Goal: Task Accomplishment & Management: Use online tool/utility

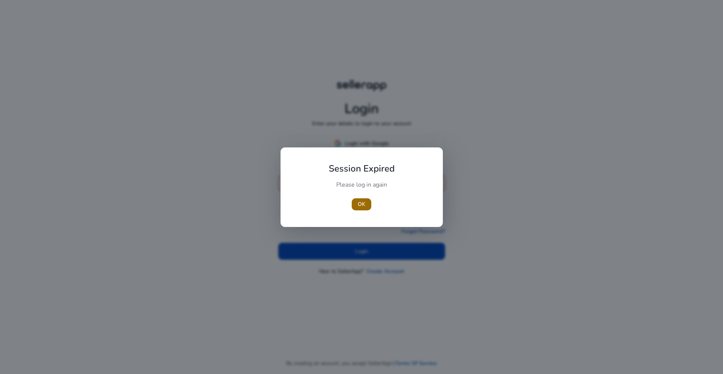
type input "**********"
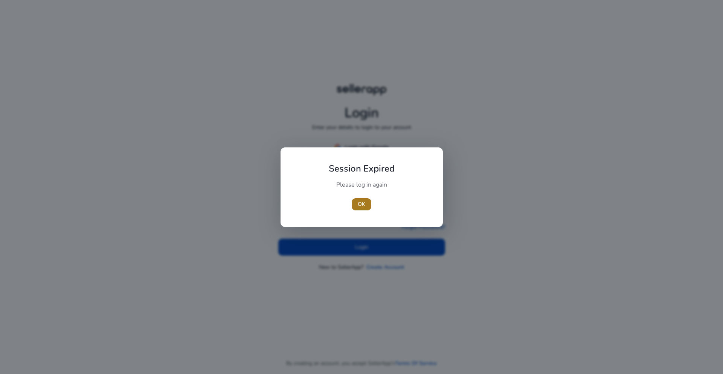
click at [365, 204] on span "OK" at bounding box center [362, 204] width 8 height 8
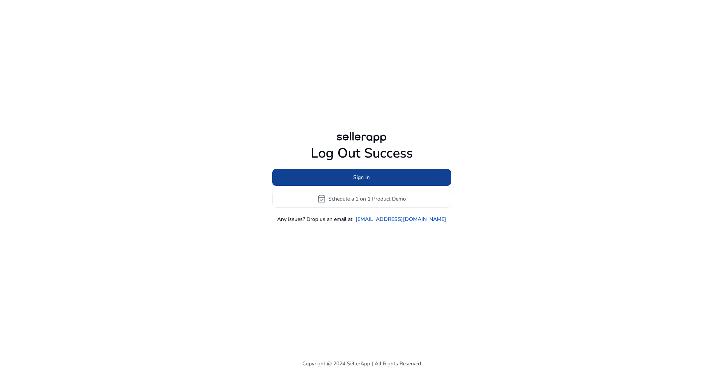
click at [352, 182] on span at bounding box center [361, 177] width 179 height 18
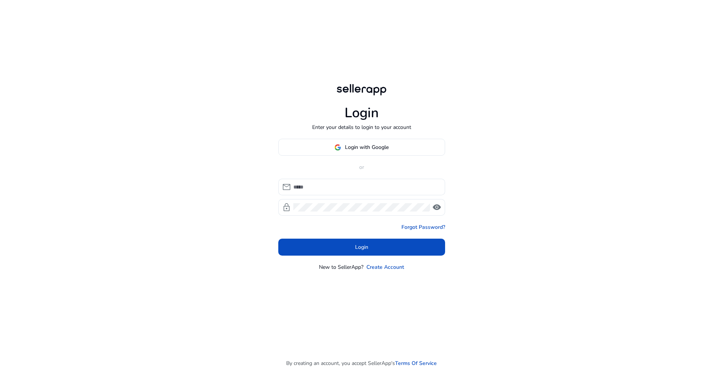
type input "**********"
click at [339, 251] on span at bounding box center [361, 247] width 167 height 18
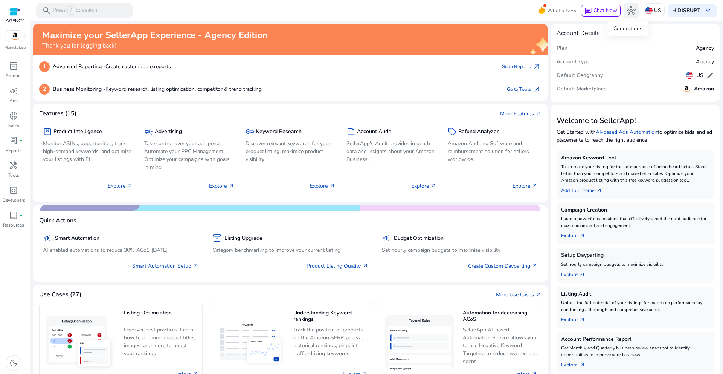
click at [627, 7] on span "hub" at bounding box center [631, 10] width 9 height 9
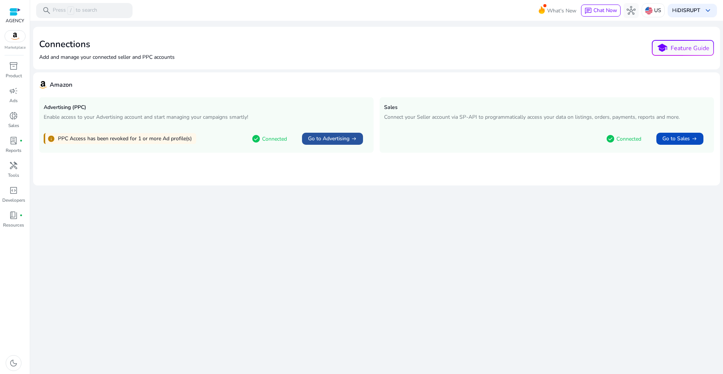
click at [321, 140] on span "Go to Advertising" at bounding box center [328, 139] width 41 height 8
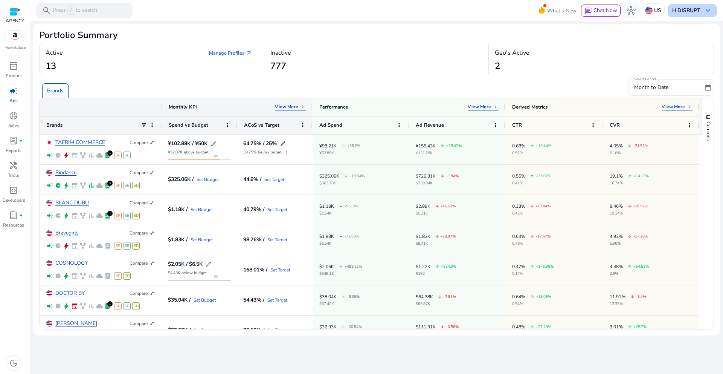
click at [699, 12] on b "DISRUPT" at bounding box center [689, 10] width 23 height 7
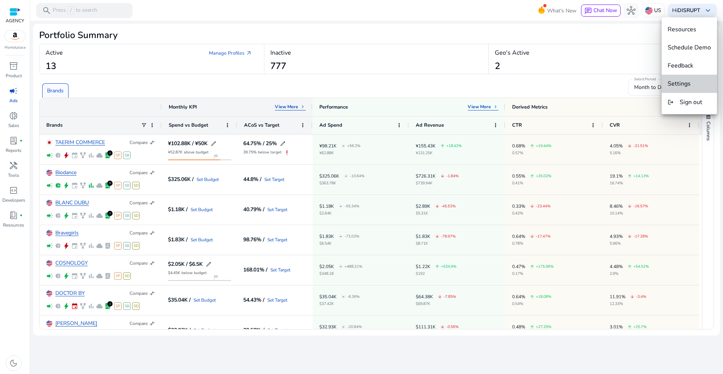
click at [691, 89] on button "Settings" at bounding box center [689, 84] width 55 height 18
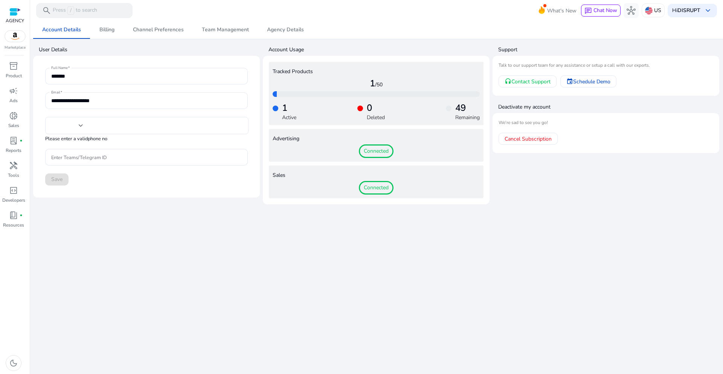
type input "***"
click at [235, 262] on div "**********" at bounding box center [376, 197] width 687 height 353
click at [241, 234] on div "**********" at bounding box center [376, 197] width 687 height 353
click at [15, 175] on p "Tools" at bounding box center [13, 175] width 11 height 7
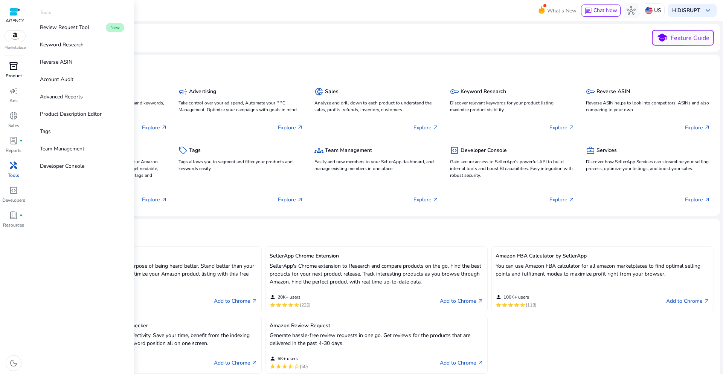
click at [13, 73] on p "Product" at bounding box center [14, 75] width 16 height 7
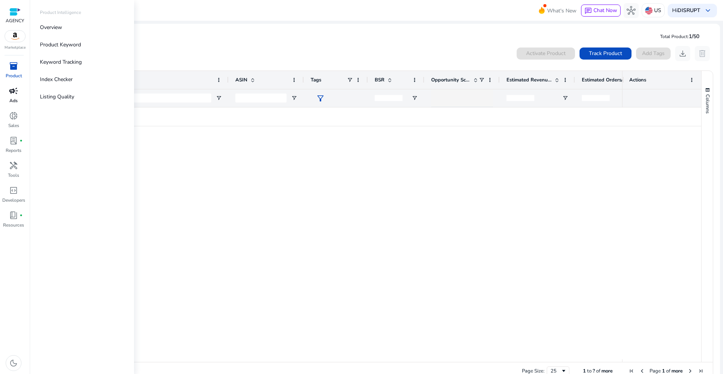
click at [14, 95] on span "campaign" at bounding box center [13, 90] width 9 height 9
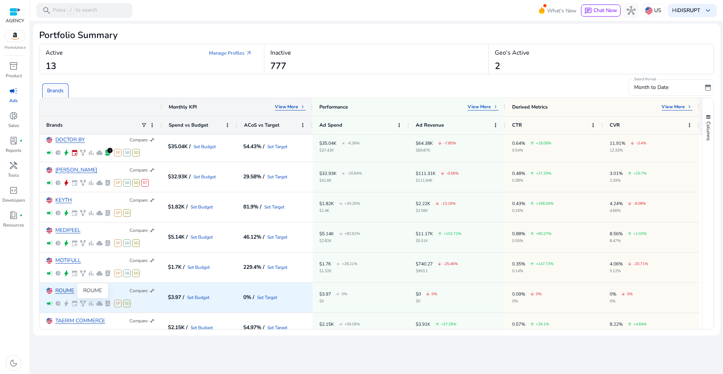
click at [63, 291] on link "ROUME" at bounding box center [64, 291] width 19 height 6
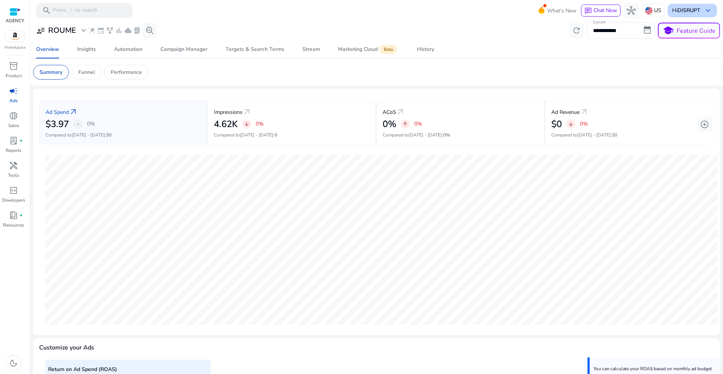
click at [691, 9] on b "DISRUPT" at bounding box center [689, 10] width 23 height 7
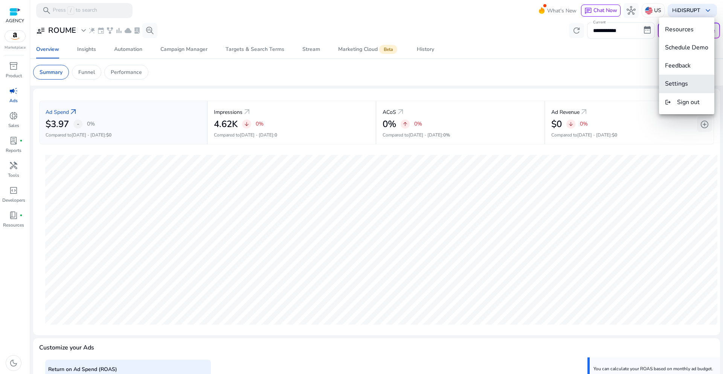
click at [679, 87] on span "Settings" at bounding box center [676, 83] width 23 height 8
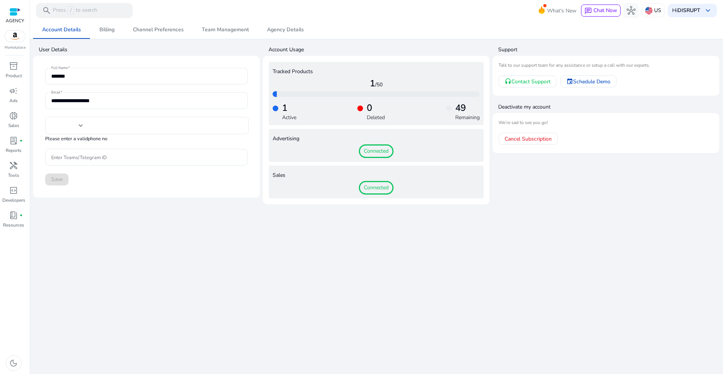
type input "***"
click at [528, 246] on div "**********" at bounding box center [376, 197] width 687 height 353
click at [102, 36] on span "Billing" at bounding box center [106, 30] width 15 height 18
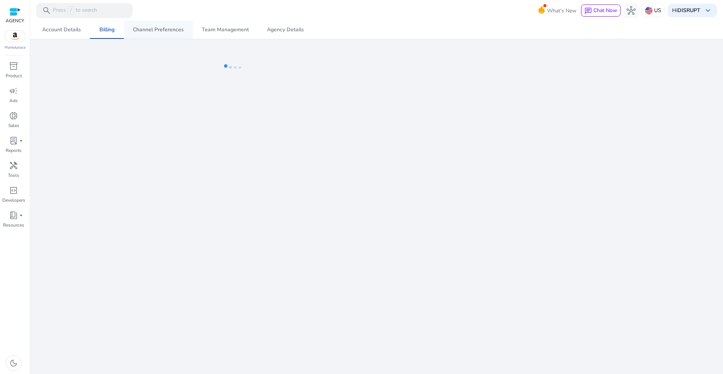
click at [151, 29] on span "Channel Preferences" at bounding box center [158, 29] width 51 height 5
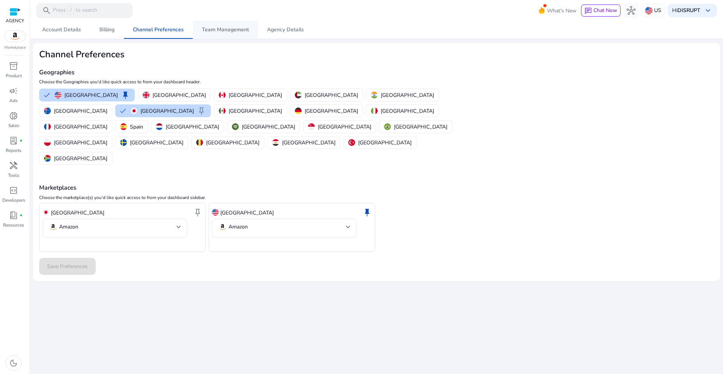
click at [237, 25] on span "Team Management" at bounding box center [225, 30] width 47 height 18
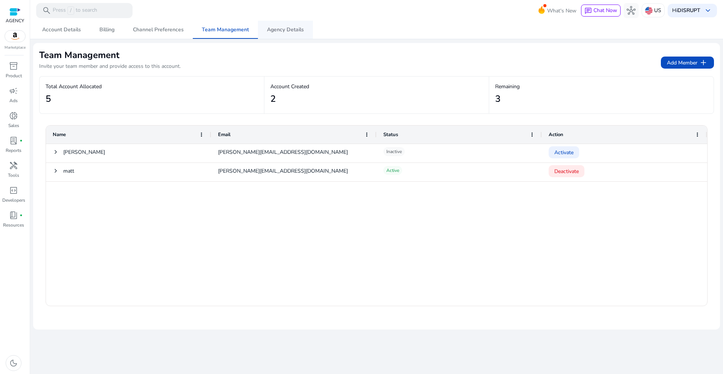
click at [275, 31] on span "Agency Details" at bounding box center [285, 29] width 37 height 5
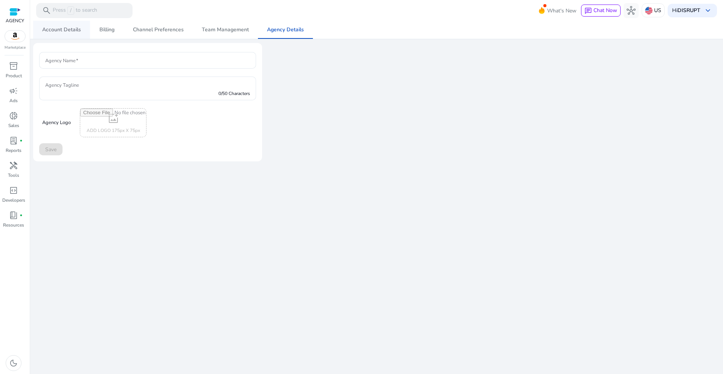
click at [66, 24] on span "Account Details" at bounding box center [61, 30] width 39 height 18
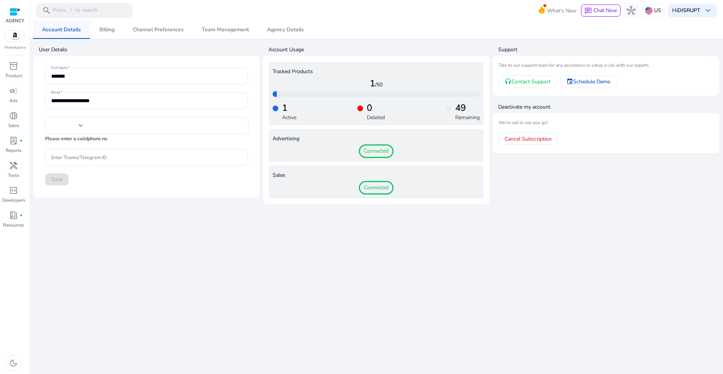
type input "***"
click at [13, 59] on div "AGENCY Marketplace inventory_2 Product campaign Ads donut_small Sales lab_profi…" at bounding box center [15, 187] width 30 height 374
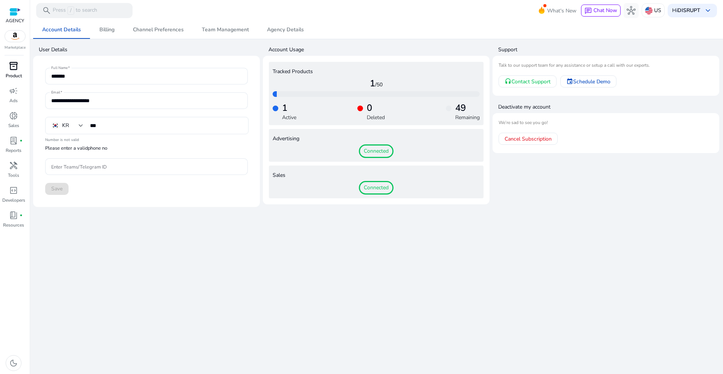
click at [14, 64] on span "inventory_2" at bounding box center [13, 65] width 9 height 9
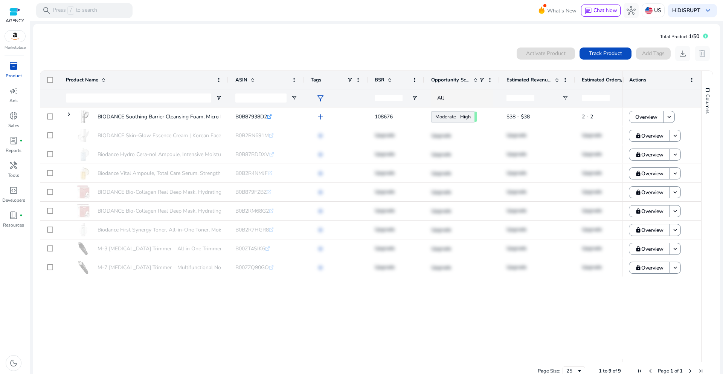
click at [17, 11] on div at bounding box center [14, 12] width 11 height 9
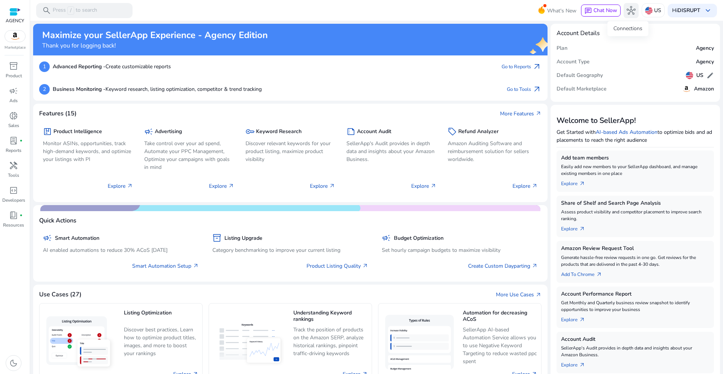
click at [629, 8] on span "hub" at bounding box center [631, 10] width 9 height 9
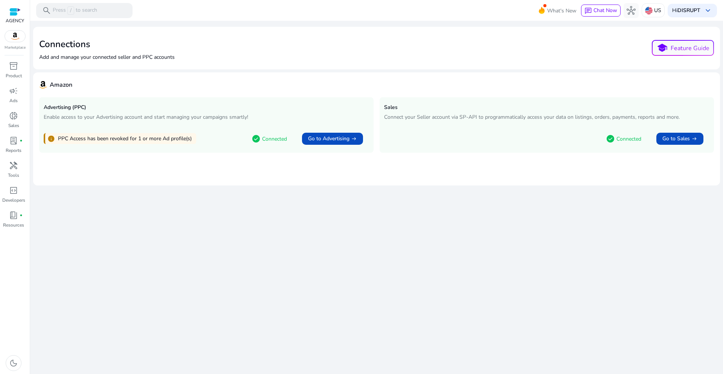
click at [515, 180] on mat-card "Amazon Advertising (PPC) Enable access to your Advertising account and start ma…" at bounding box center [376, 128] width 687 height 113
click at [341, 139] on span "Go to Advertising" at bounding box center [328, 139] width 41 height 8
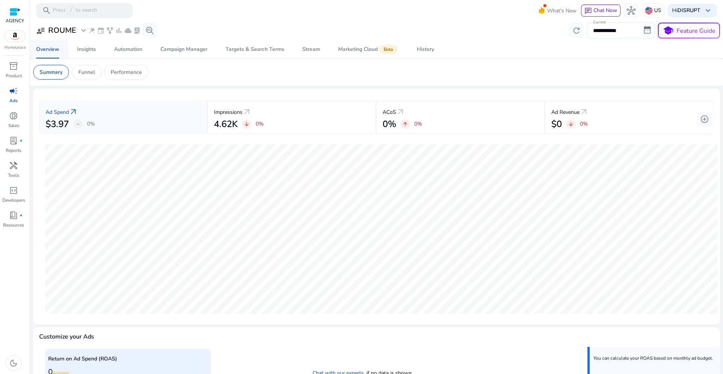
click at [55, 52] on div "Overview" at bounding box center [47, 49] width 23 height 5
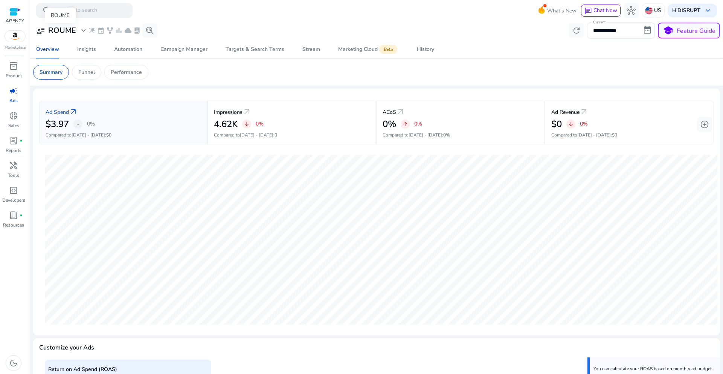
click at [67, 30] on h3 "ROUME" at bounding box center [62, 30] width 28 height 9
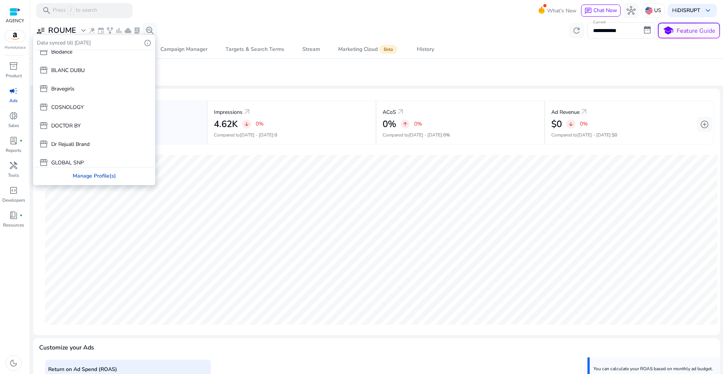
scroll to position [73, 0]
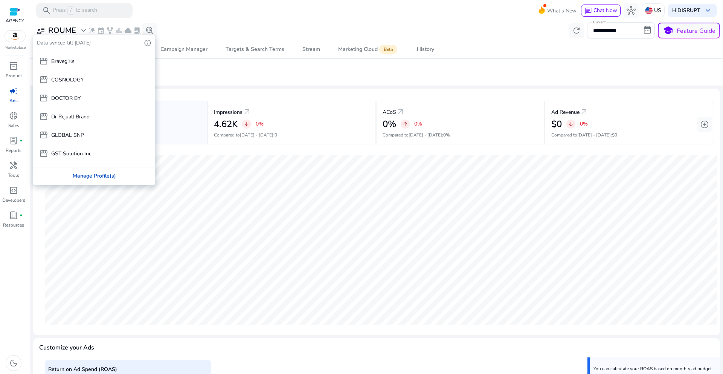
click at [88, 176] on div "Manage Profile(s)" at bounding box center [94, 175] width 121 height 17
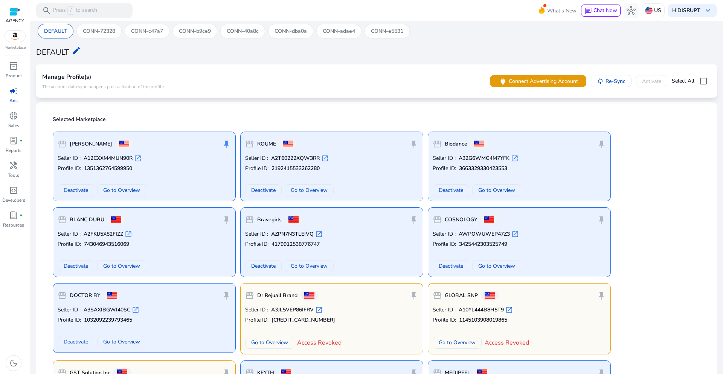
click at [650, 117] on p "Selected Marketplace" at bounding box center [379, 120] width 652 height 8
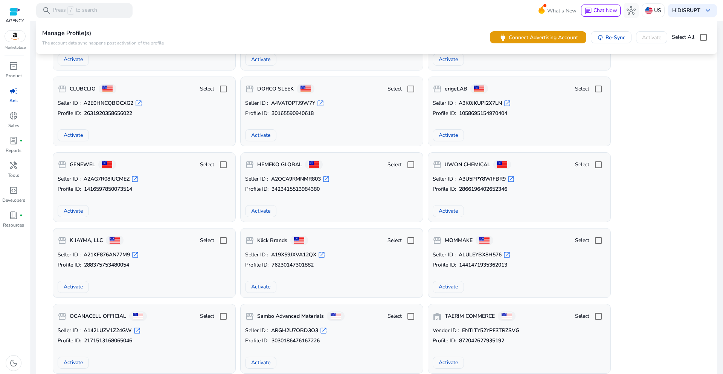
scroll to position [552, 0]
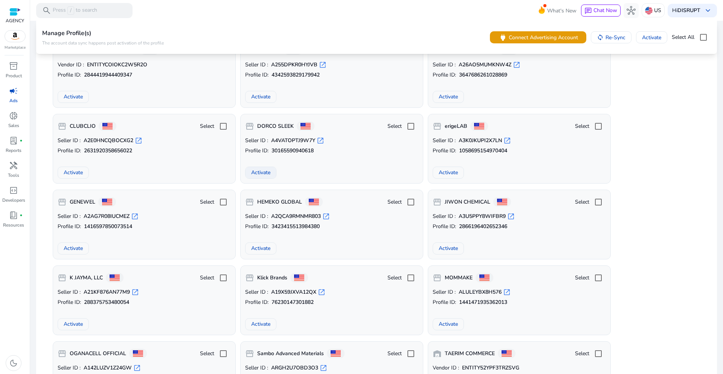
click at [259, 173] on span "Activate" at bounding box center [260, 172] width 19 height 8
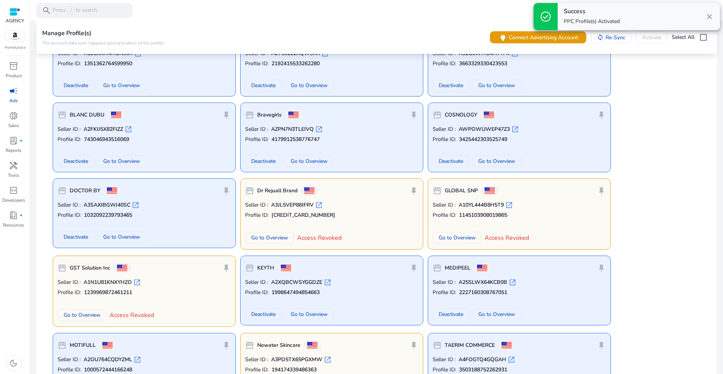
scroll to position [0, 0]
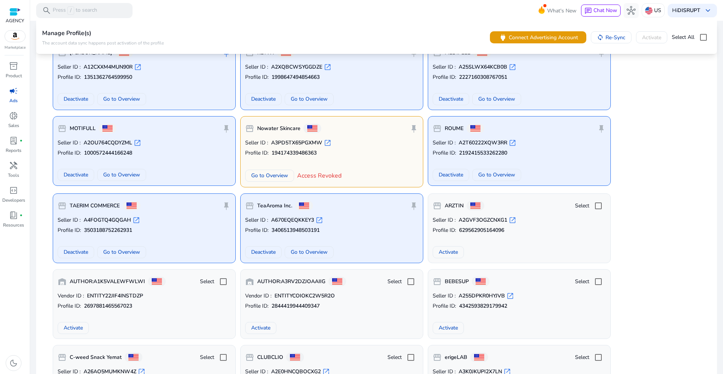
scroll to position [308, 0]
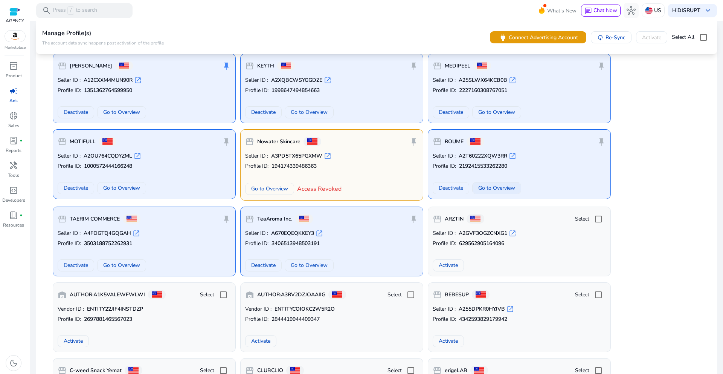
click at [500, 185] on span "Go to Overview" at bounding box center [496, 188] width 37 height 8
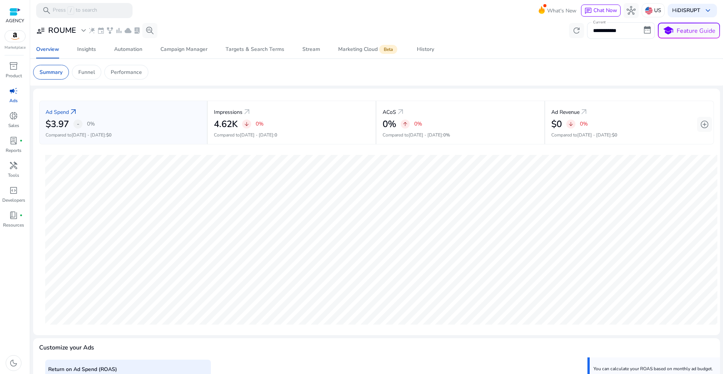
scroll to position [157, 0]
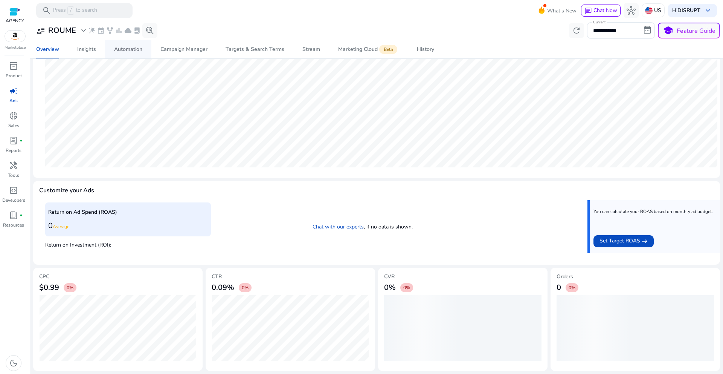
click at [120, 48] on div "Automation" at bounding box center [128, 49] width 28 height 5
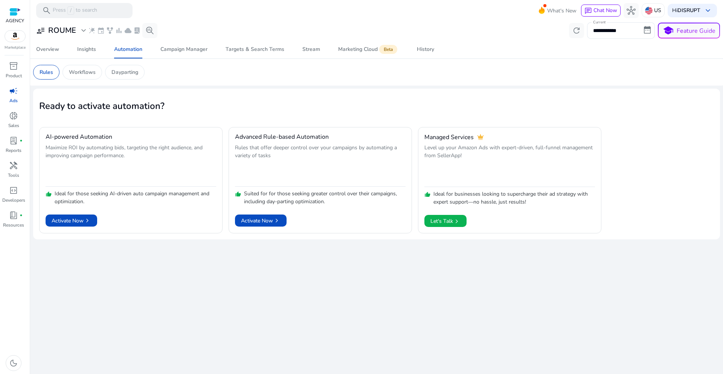
drag, startPoint x: 215, startPoint y: 280, endPoint x: 203, endPoint y: 270, distance: 15.8
click at [215, 280] on div "**********" at bounding box center [376, 197] width 687 height 353
click at [249, 219] on span "Activate Now chevron_right" at bounding box center [261, 221] width 40 height 8
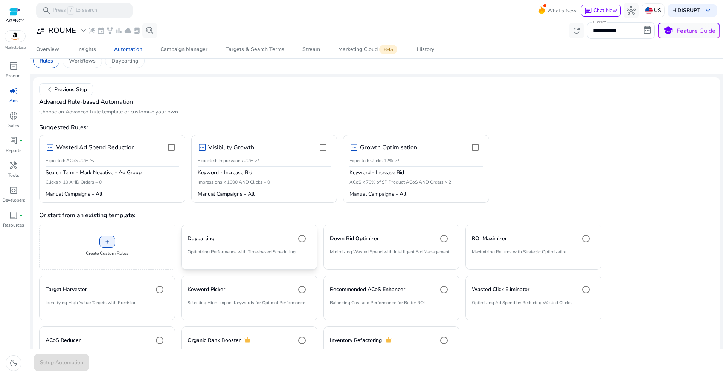
scroll to position [18, 0]
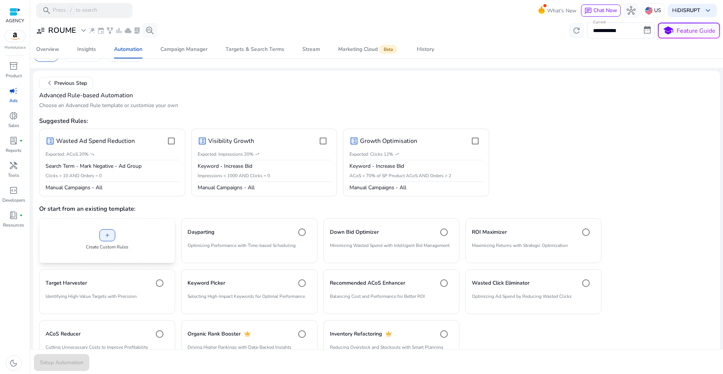
click at [141, 243] on div "add Create Custom Rules" at bounding box center [107, 240] width 136 height 45
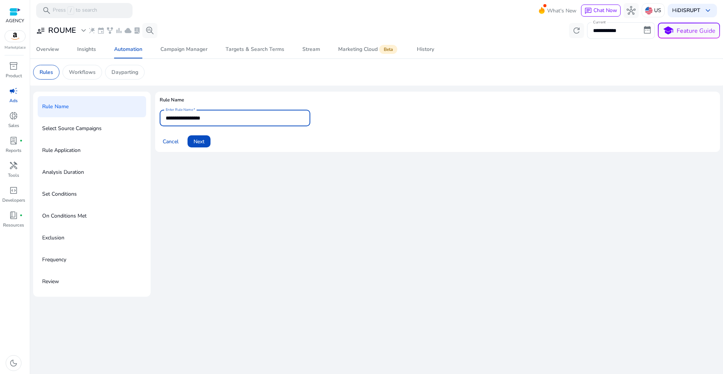
drag, startPoint x: 237, startPoint y: 114, endPoint x: 157, endPoint y: 109, distance: 79.6
click at [157, 109] on mat-card "**********" at bounding box center [437, 122] width 565 height 60
drag, startPoint x: 227, startPoint y: 115, endPoint x: 154, endPoint y: 111, distance: 73.9
click at [154, 111] on div "**********" at bounding box center [376, 194] width 687 height 205
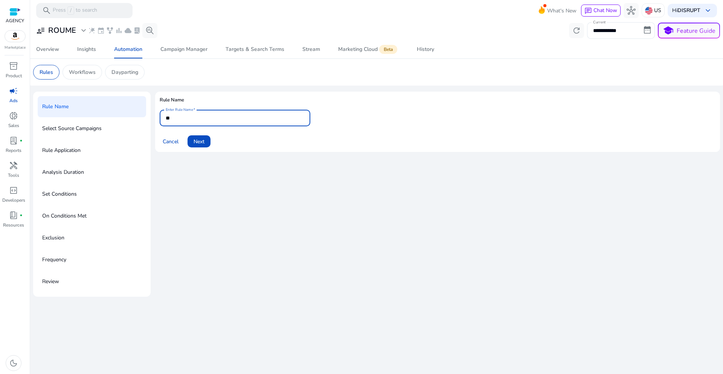
type input "*"
type input "**********"
click at [66, 32] on h3 "ROUME" at bounding box center [62, 30] width 28 height 9
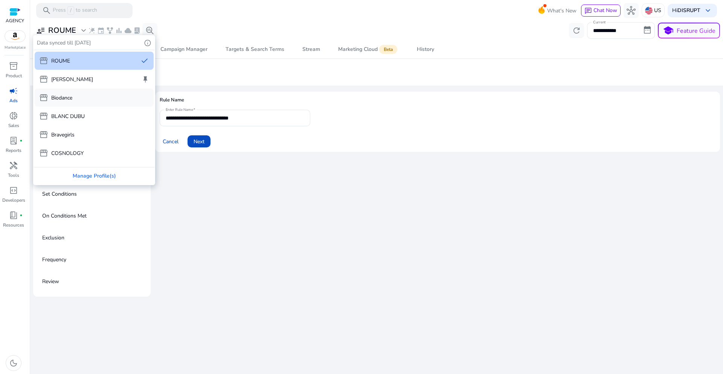
click at [92, 103] on div "storefront Biodance" at bounding box center [94, 98] width 119 height 18
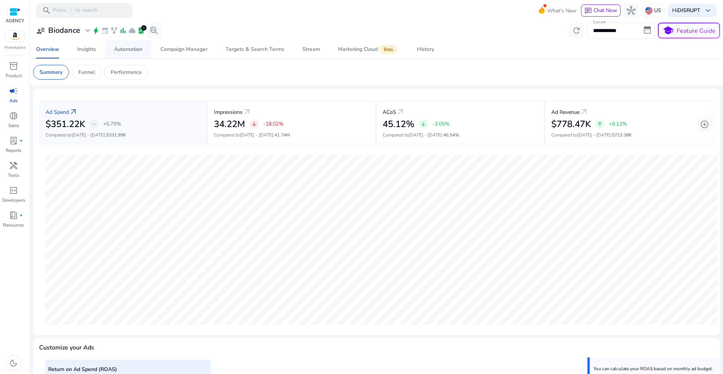
click at [127, 50] on div "Automation" at bounding box center [128, 49] width 28 height 5
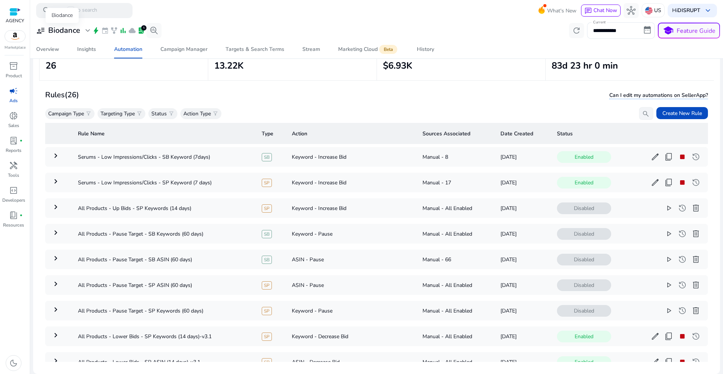
click at [67, 33] on h3 "Biodance" at bounding box center [64, 30] width 32 height 9
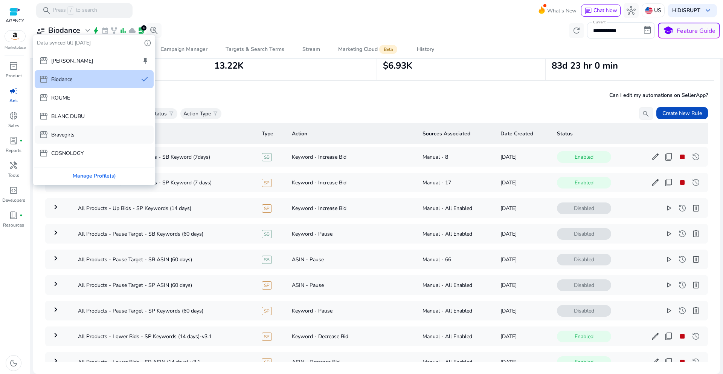
scroll to position [68, 0]
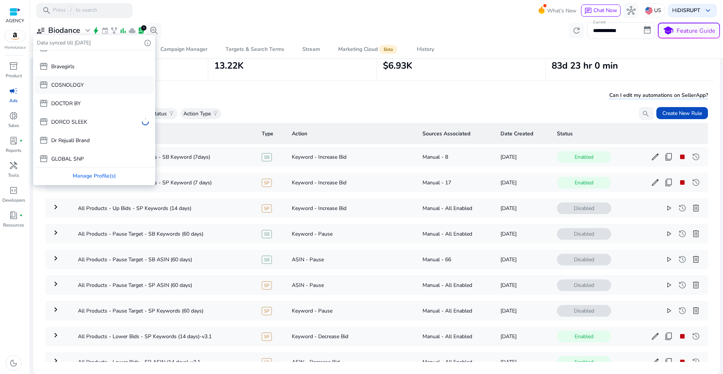
click at [74, 83] on p "COSNOLOGY" at bounding box center [67, 85] width 32 height 8
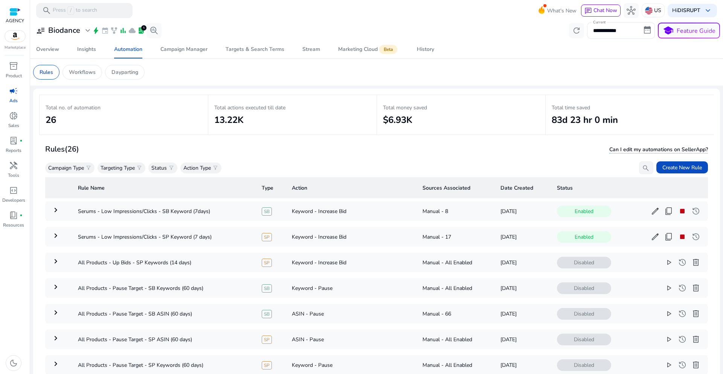
scroll to position [0, 0]
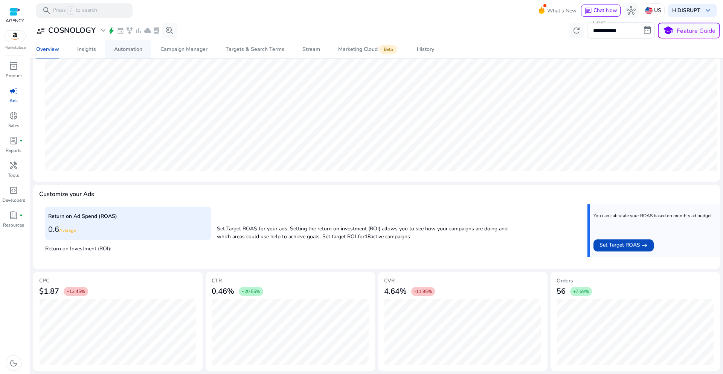
scroll to position [153, 0]
click at [132, 49] on div "Automation" at bounding box center [128, 49] width 28 height 5
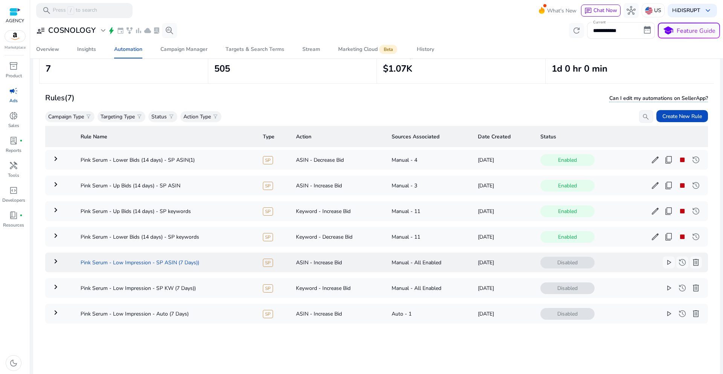
scroll to position [55, 0]
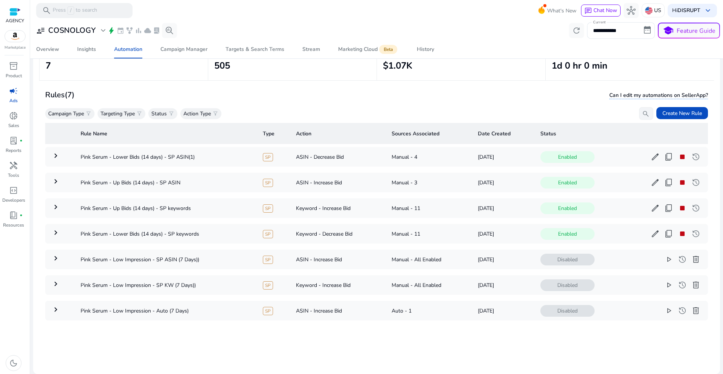
click at [185, 323] on table "Rule Name Type Action Sources Associated Date Created Status keyboard_arrow_rig…" at bounding box center [376, 223] width 663 height 206
click at [58, 308] on mat-icon "keyboard_arrow_right" at bounding box center [55, 309] width 9 height 9
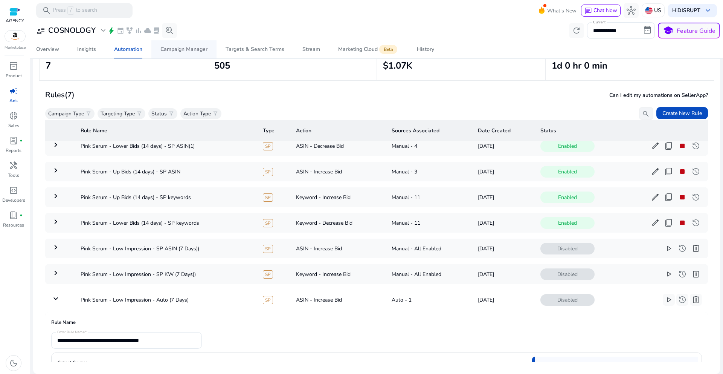
scroll to position [0, 0]
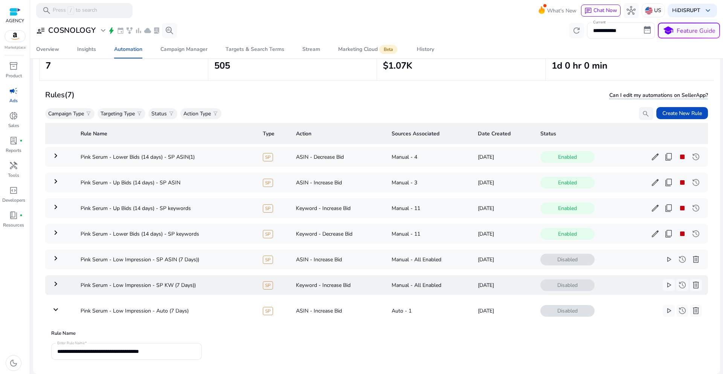
click at [56, 285] on mat-icon "keyboard_arrow_right" at bounding box center [55, 283] width 9 height 9
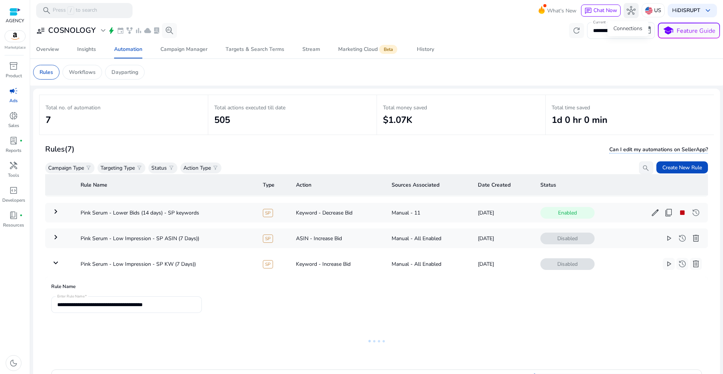
click at [627, 9] on span "hub" at bounding box center [631, 10] width 9 height 9
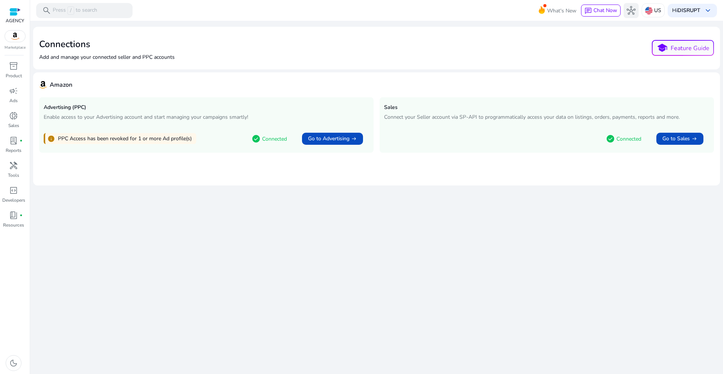
click at [629, 13] on span "hub" at bounding box center [631, 10] width 9 height 9
click at [331, 138] on span "Go to Advertising" at bounding box center [328, 139] width 41 height 8
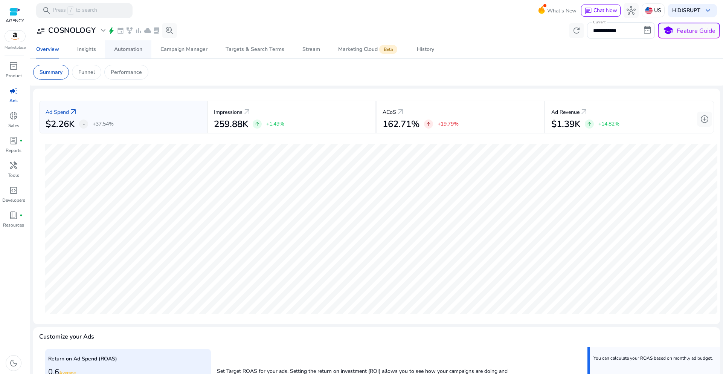
click at [136, 53] on span "Automation" at bounding box center [128, 49] width 28 height 18
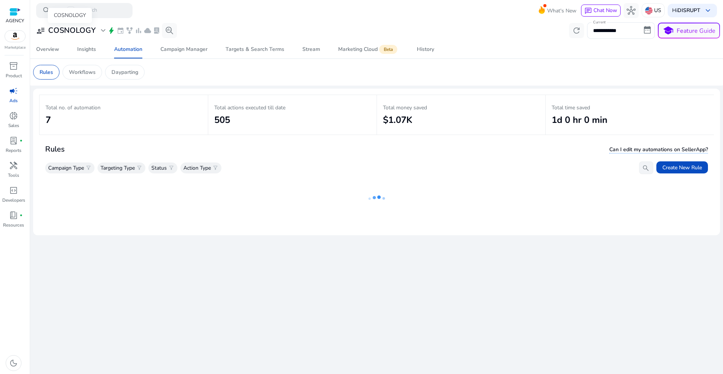
click at [84, 33] on h3 "COSNOLOGY" at bounding box center [71, 30] width 47 height 9
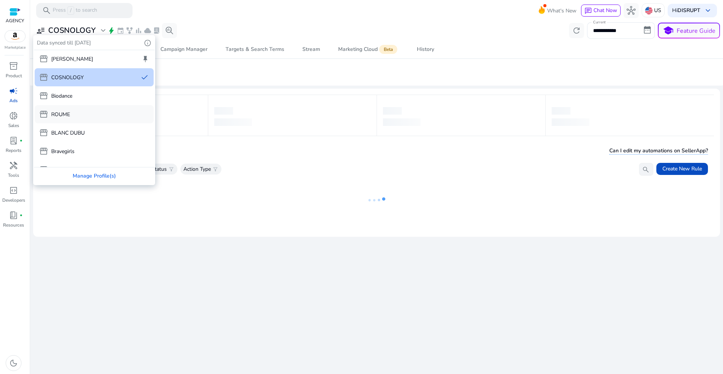
scroll to position [3, 0]
click at [72, 118] on div "storefront ROUME" at bounding box center [94, 113] width 119 height 18
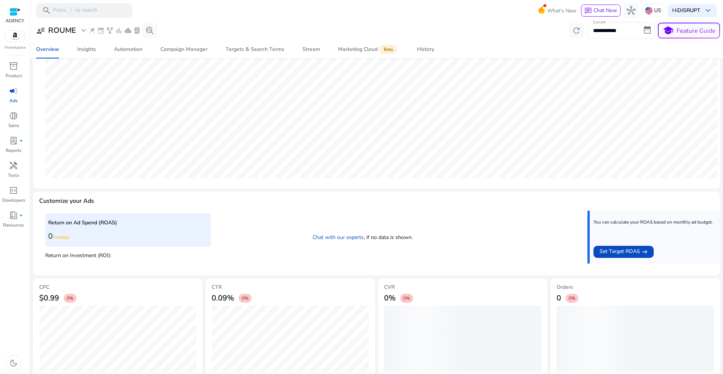
scroll to position [157, 0]
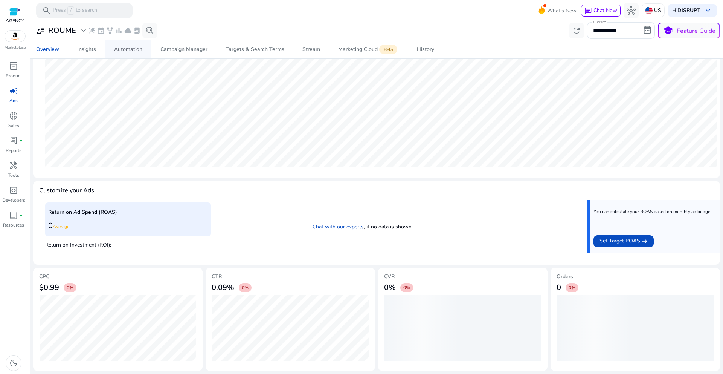
click at [149, 52] on link "Automation" at bounding box center [128, 49] width 46 height 18
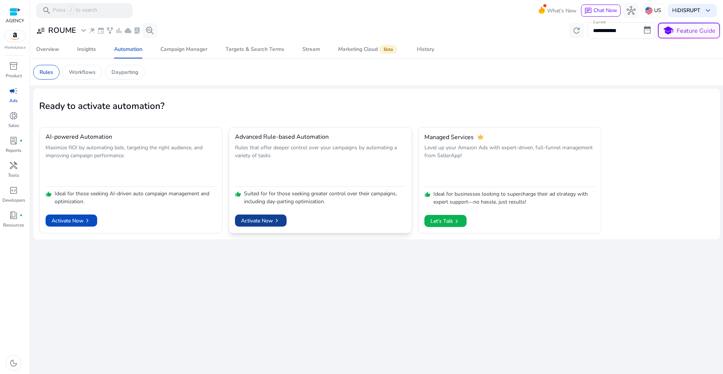
click at [267, 218] on span "Activate Now chevron_right" at bounding box center [261, 221] width 40 height 8
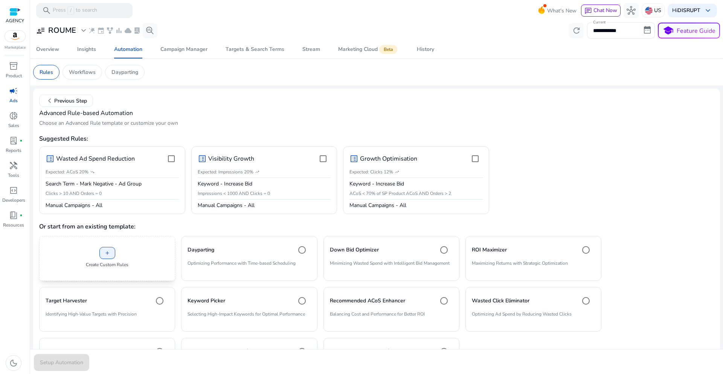
click at [129, 261] on div "add Create Custom Rules" at bounding box center [107, 258] width 136 height 45
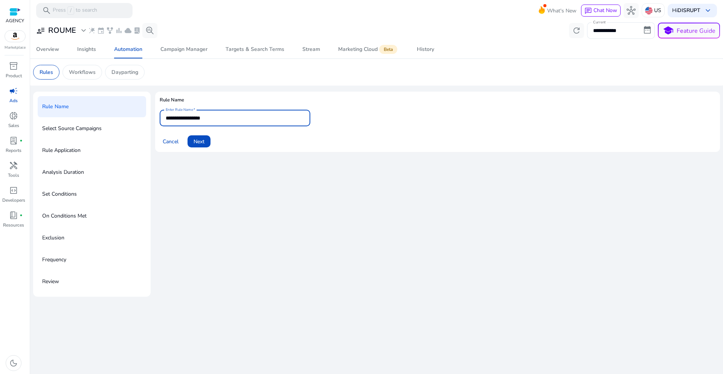
drag, startPoint x: 178, startPoint y: 120, endPoint x: 148, endPoint y: 117, distance: 29.8
click at [148, 117] on div "**********" at bounding box center [376, 194] width 687 height 205
click at [272, 117] on input "**********" at bounding box center [235, 118] width 139 height 8
type input "**********"
click at [203, 142] on span "Next" at bounding box center [199, 141] width 11 height 8
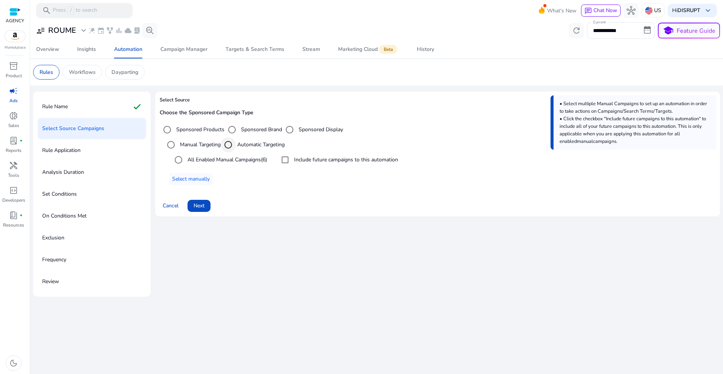
click at [237, 136] on div "Select targeting option" at bounding box center [228, 145] width 18 height 18
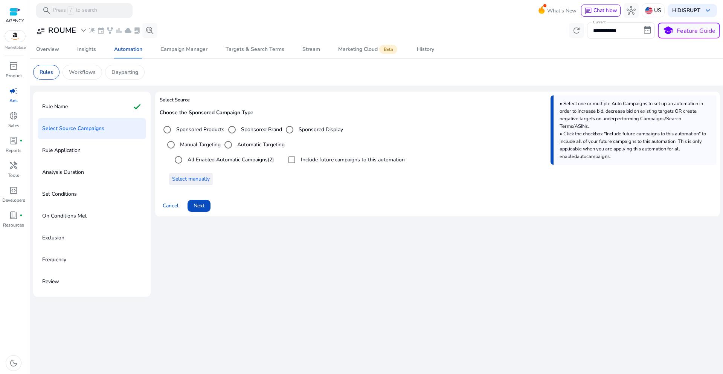
drag, startPoint x: 192, startPoint y: 178, endPoint x: 194, endPoint y: 184, distance: 6.2
click at [194, 184] on button "Select manually" at bounding box center [191, 179] width 44 height 12
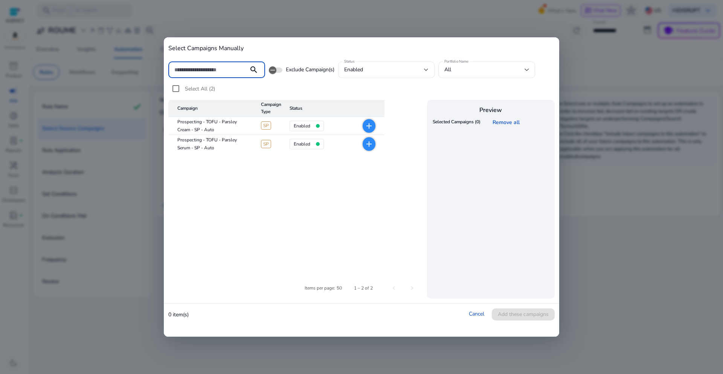
click at [275, 198] on table "Campaign Campaign Type Status Prospecting - TOFU - Parsley Cream - SP - Auto SP…" at bounding box center [296, 184] width 256 height 168
click at [331, 197] on table "Campaign Campaign Type Status Prospecting - TOFU - Parsley Cream - SP - Auto SP…" at bounding box center [296, 184] width 256 height 168
click at [374, 126] on span "add" at bounding box center [369, 126] width 13 height 14
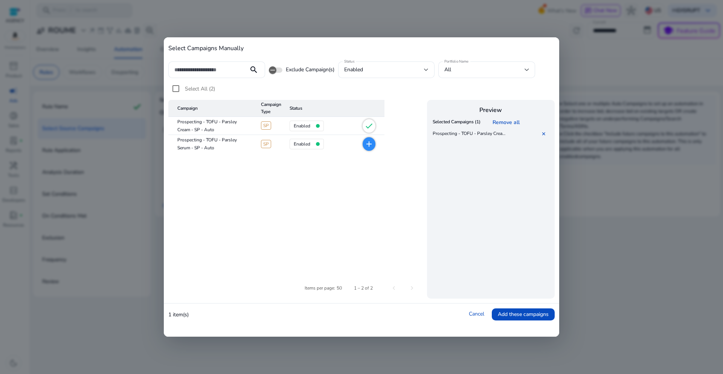
click at [370, 140] on mat-icon "add" at bounding box center [369, 143] width 9 height 9
click at [374, 194] on table "Campaign Campaign Type Status Prospecting - TOFU - Parsley Cream - SP - Auto SP…" at bounding box center [296, 184] width 256 height 168
click at [536, 314] on span "Add these campaigns" at bounding box center [523, 314] width 51 height 8
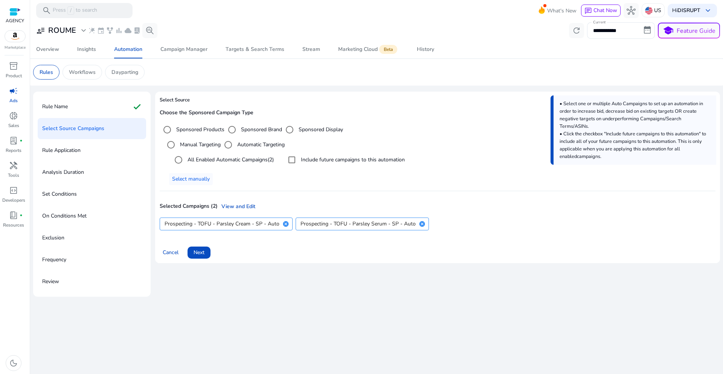
click at [244, 277] on div "Select Source Choose the Sponsored Campaign Type Sponsored Products Sponsored B…" at bounding box center [437, 194] width 565 height 205
click at [207, 252] on span at bounding box center [199, 252] width 23 height 18
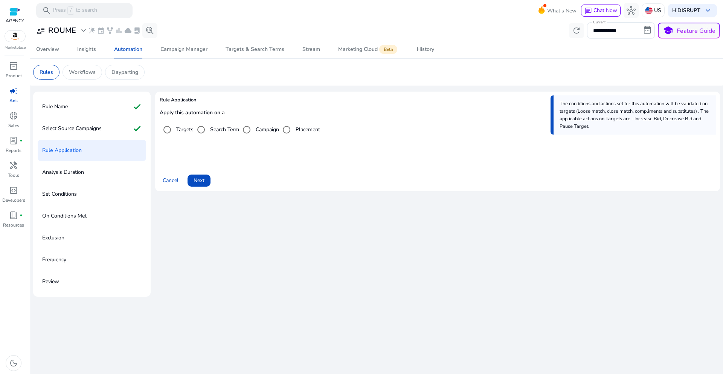
click at [256, 200] on div "Rule Application Apply this automation on a Targets Search Term Campaign Placem…" at bounding box center [437, 194] width 565 height 205
click at [204, 182] on span "Next" at bounding box center [199, 180] width 11 height 8
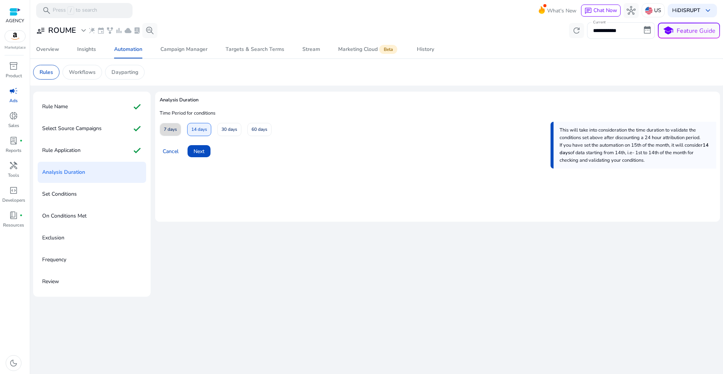
click at [171, 130] on span "7 days" at bounding box center [170, 129] width 13 height 13
click at [203, 153] on span "Next" at bounding box center [199, 151] width 11 height 8
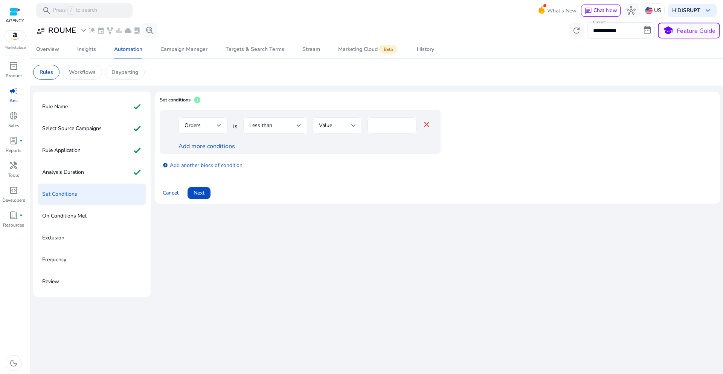
click at [259, 255] on div "Set conditions info Orders is Less than Value * close Add more conditions add_c…" at bounding box center [437, 194] width 565 height 205
click at [214, 126] on div "Orders" at bounding box center [201, 125] width 32 height 8
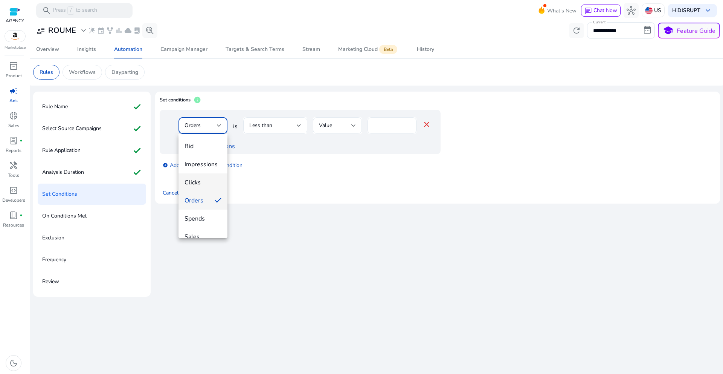
click at [204, 183] on span "Clicks" at bounding box center [203, 182] width 37 height 8
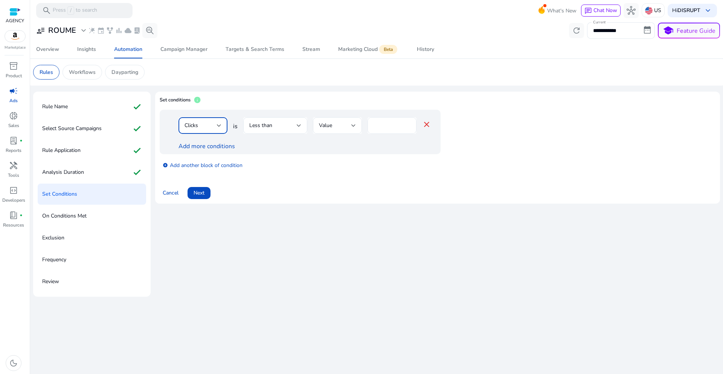
click at [392, 126] on input "*" at bounding box center [392, 125] width 37 height 8
type input "*"
click at [401, 206] on div "Set conditions info Clicks is Less than Value * close Add more conditions add_c…" at bounding box center [437, 151] width 565 height 118
click at [203, 189] on span "Next" at bounding box center [199, 193] width 11 height 8
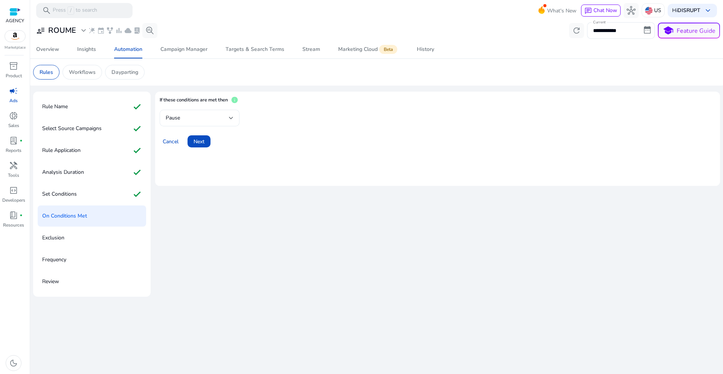
click at [197, 118] on div "Pause" at bounding box center [197, 118] width 63 height 8
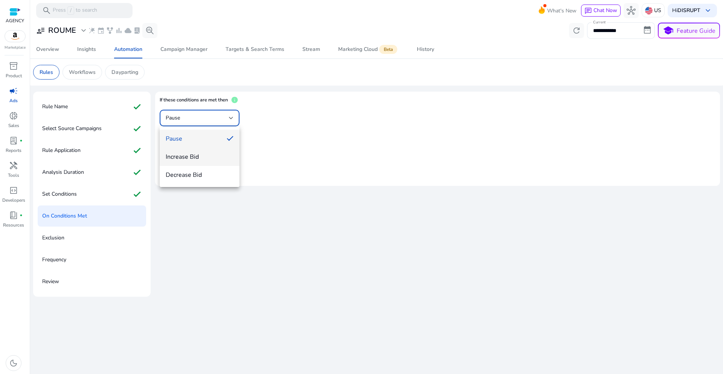
click at [197, 158] on span "Increase Bid" at bounding box center [200, 157] width 68 height 8
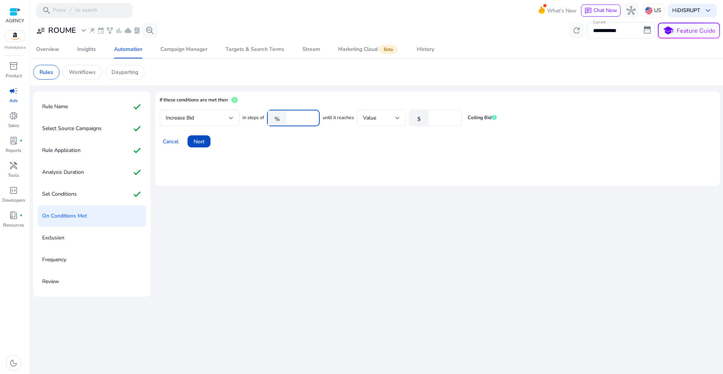
drag, startPoint x: 303, startPoint y: 116, endPoint x: 282, endPoint y: 113, distance: 21.8
click at [282, 113] on div "% ****" at bounding box center [290, 118] width 47 height 17
type input "**"
click at [308, 172] on mat-card "If these conditions are met then info Increase Bid in steps of % ** until it re…" at bounding box center [437, 139] width 565 height 94
click at [476, 162] on mat-card "If these conditions are met then info Increase Bid in steps of % ** until it re…" at bounding box center [437, 139] width 565 height 94
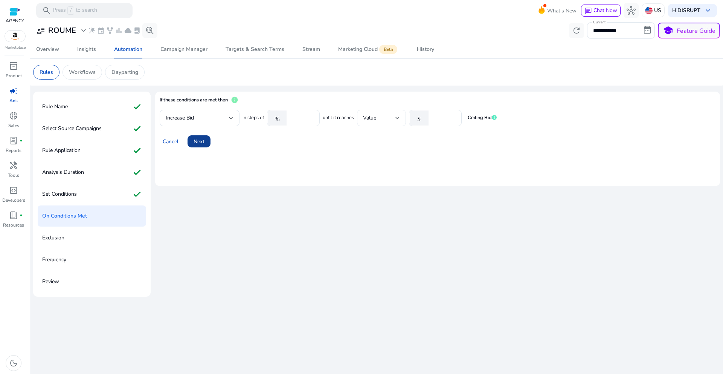
click at [197, 140] on span "Next" at bounding box center [199, 141] width 11 height 8
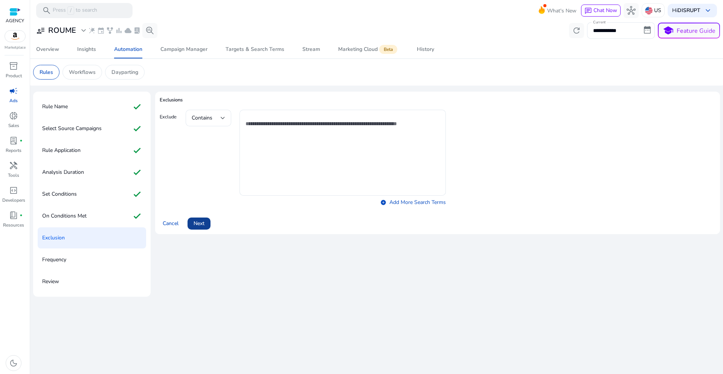
click at [197, 223] on span "Next" at bounding box center [199, 223] width 11 height 8
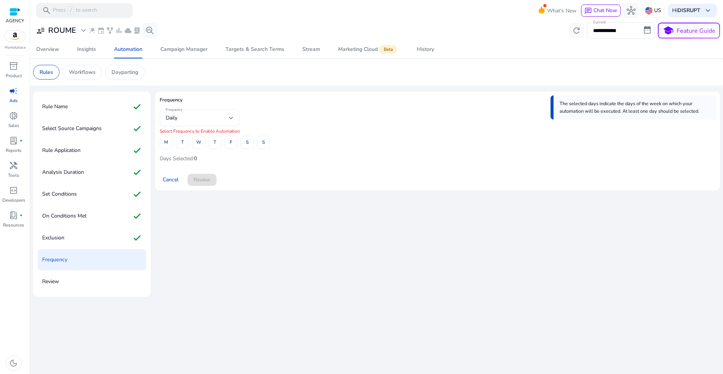
click at [201, 122] on div "Daily" at bounding box center [200, 117] width 68 height 9
drag, startPoint x: 277, startPoint y: 177, endPoint x: 258, endPoint y: 165, distance: 22.4
click at [277, 177] on div at bounding box center [361, 187] width 723 height 374
click at [167, 144] on span "M" at bounding box center [166, 142] width 4 height 13
click at [201, 143] on span "W" at bounding box center [198, 142] width 5 height 13
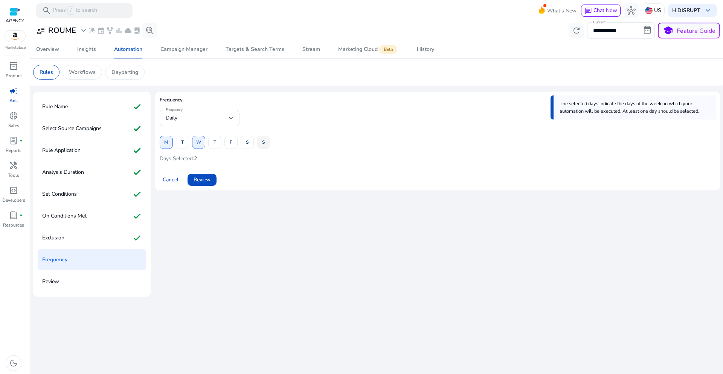
click at [261, 144] on span at bounding box center [263, 142] width 12 height 18
click at [208, 176] on span "Review" at bounding box center [202, 179] width 17 height 8
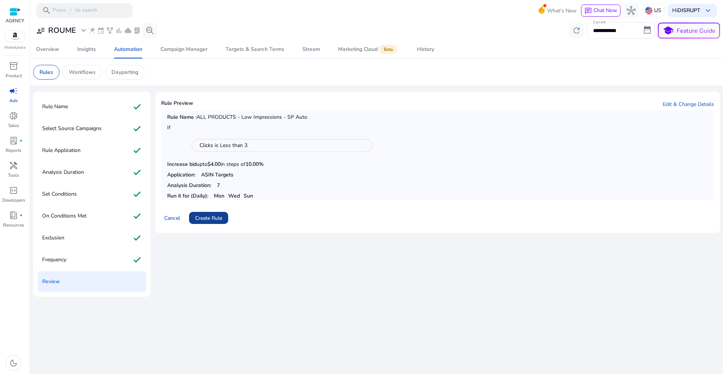
click at [206, 217] on span "Create Rule" at bounding box center [208, 218] width 27 height 8
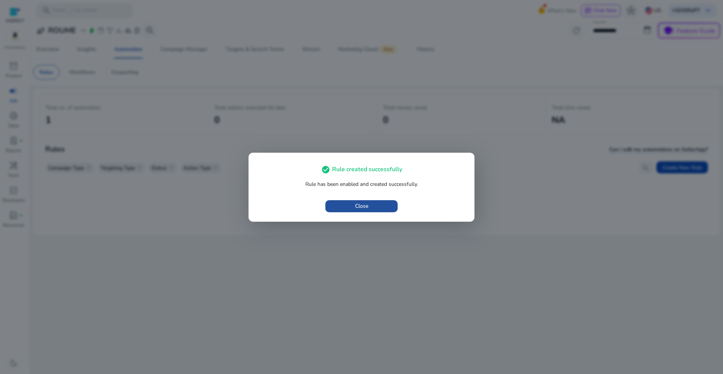
click at [353, 211] on span "button" at bounding box center [361, 206] width 72 height 18
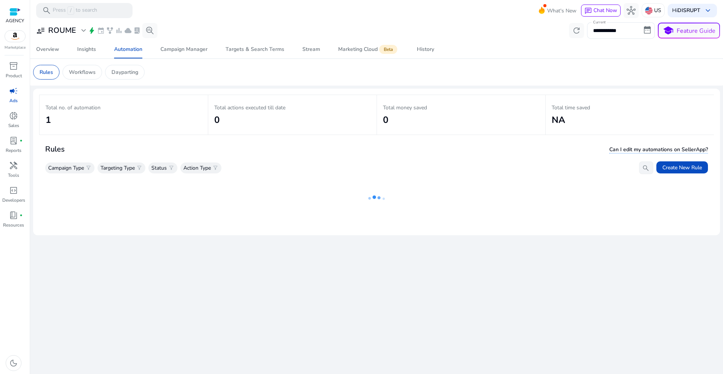
click at [290, 298] on div "**********" at bounding box center [376, 197] width 687 height 353
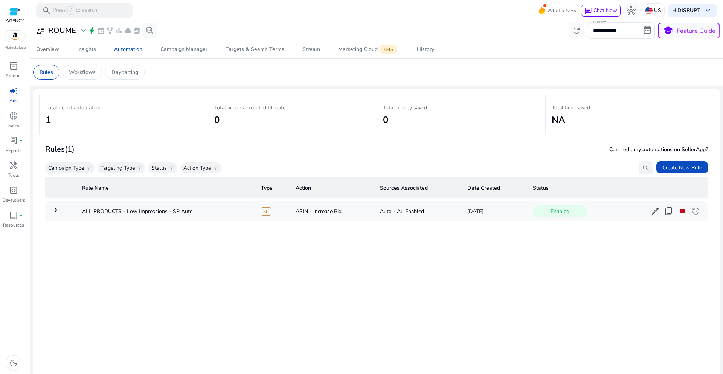
click at [304, 283] on div "Rule Name Type Action Sources Associated Date Created Status keyboard_arrow_rig…" at bounding box center [376, 295] width 663 height 242
click at [342, 76] on app-sa-custom-tab "Rules Workflows Dayparting" at bounding box center [376, 72] width 687 height 15
click at [81, 34] on span "expand_more" at bounding box center [83, 30] width 9 height 9
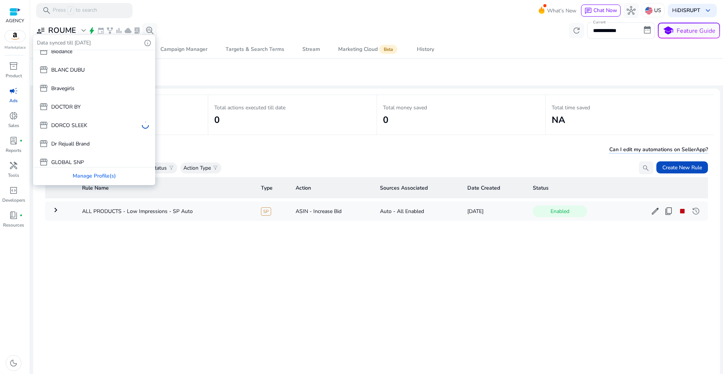
scroll to position [84, 0]
click at [76, 109] on div "storefront ROUME done storefront InBody keep storefront COSNOLOGY storefront Bi…" at bounding box center [94, 124] width 121 height 316
click at [79, 104] on div "storefront ROUME done storefront InBody keep storefront COSNOLOGY storefront Bi…" at bounding box center [94, 124] width 121 height 316
click at [171, 269] on div at bounding box center [361, 187] width 723 height 374
click at [370, 282] on div "Rule Name Type Action Sources Associated Date Created Status keyboard_arrow_rig…" at bounding box center [376, 295] width 663 height 242
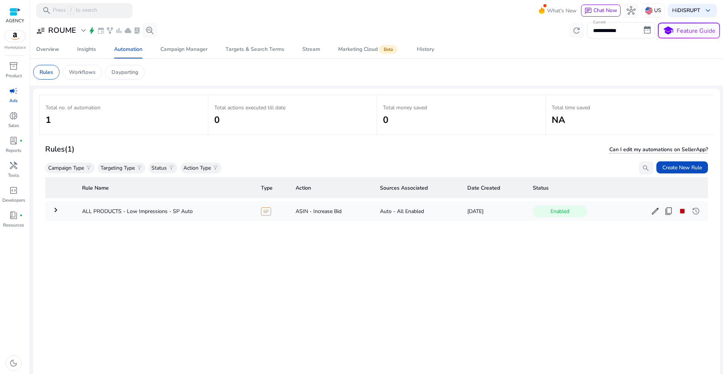
click at [267, 248] on div "Rule Name Type Action Sources Associated Date Created Status keyboard_arrow_rig…" at bounding box center [376, 295] width 663 height 242
click at [55, 34] on h3 "ROUME" at bounding box center [62, 30] width 28 height 9
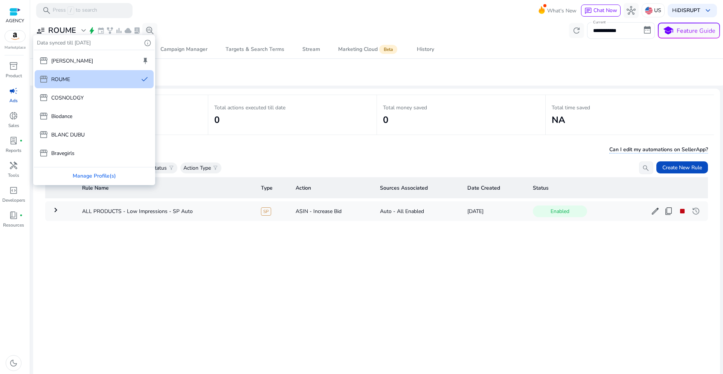
click at [78, 101] on p "COSNOLOGY" at bounding box center [67, 98] width 32 height 8
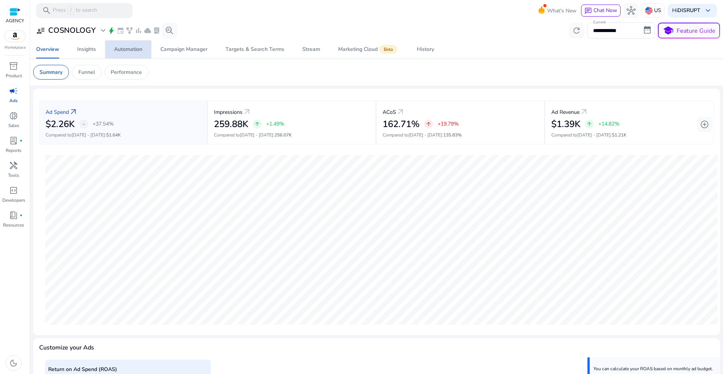
click at [134, 49] on div "Automation" at bounding box center [128, 49] width 28 height 5
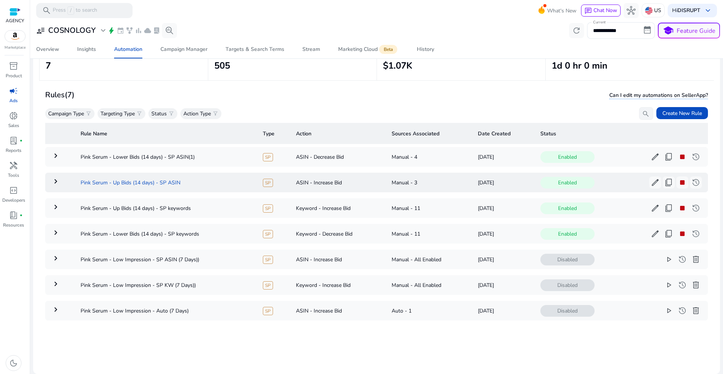
scroll to position [55, 0]
click at [58, 308] on mat-icon "keyboard_arrow_right" at bounding box center [55, 309] width 9 height 9
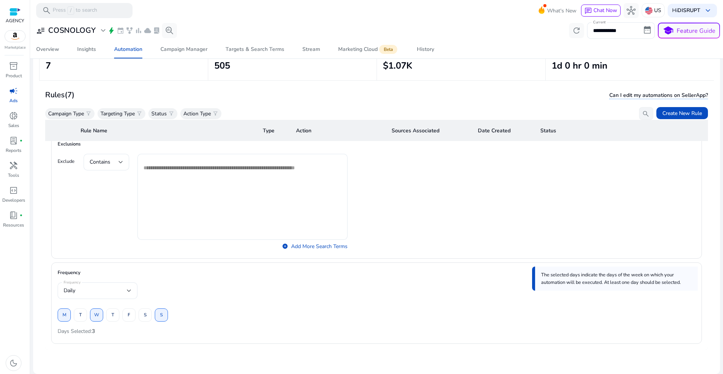
scroll to position [771, 0]
